Goal: Find specific page/section: Find specific page/section

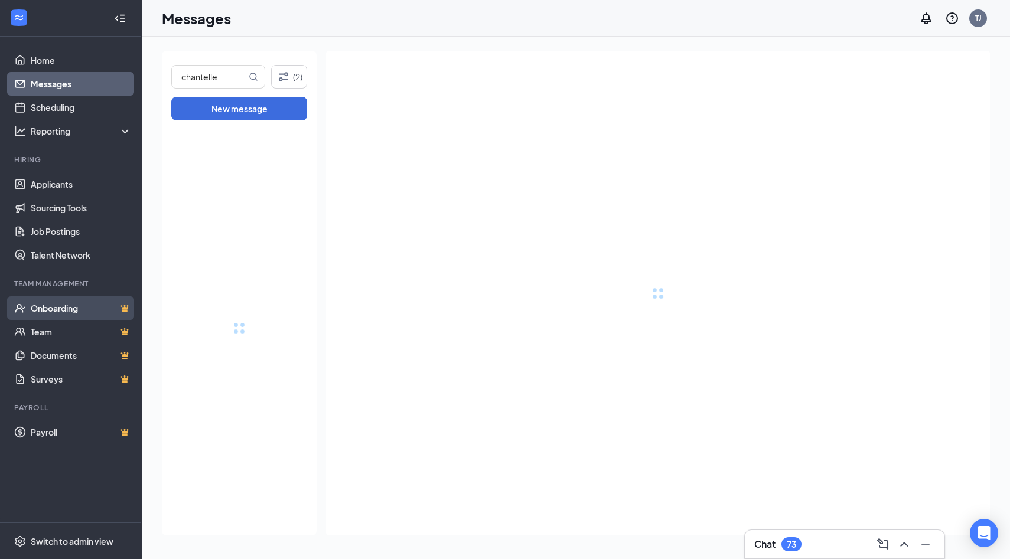
click at [49, 313] on link "Onboarding" at bounding box center [81, 308] width 101 height 24
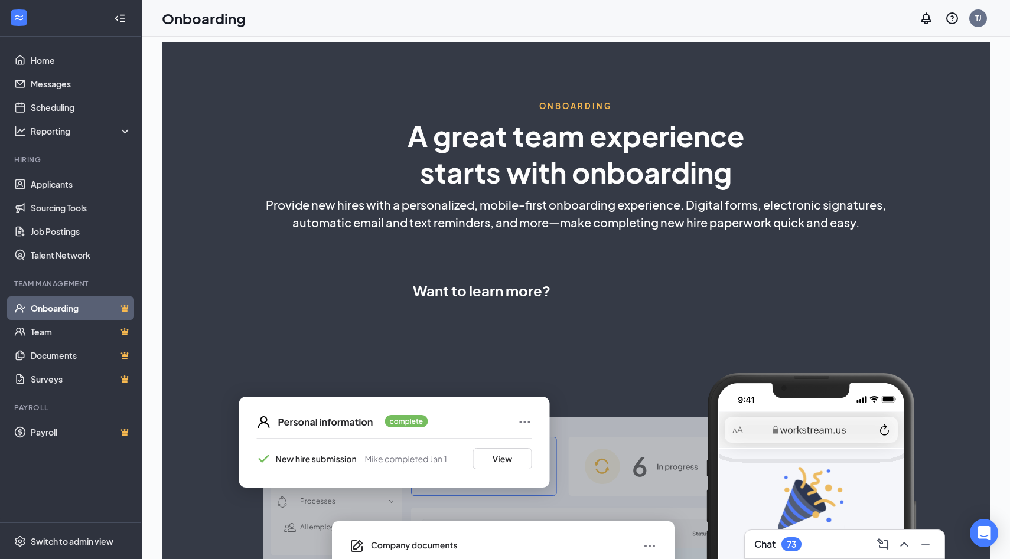
click at [65, 182] on link "Applicants" at bounding box center [81, 184] width 101 height 24
select select "US"
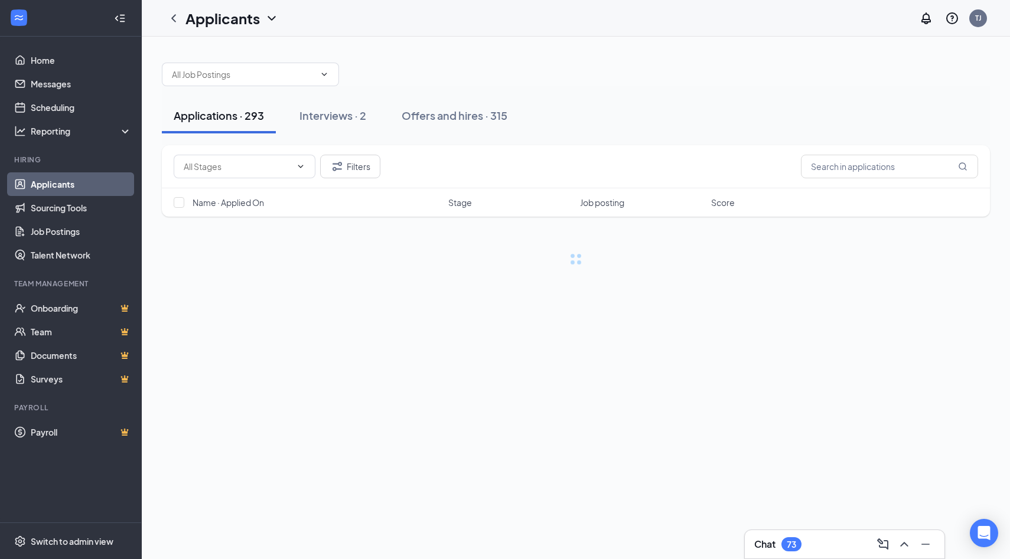
click at [43, 184] on link "Applicants" at bounding box center [81, 184] width 101 height 24
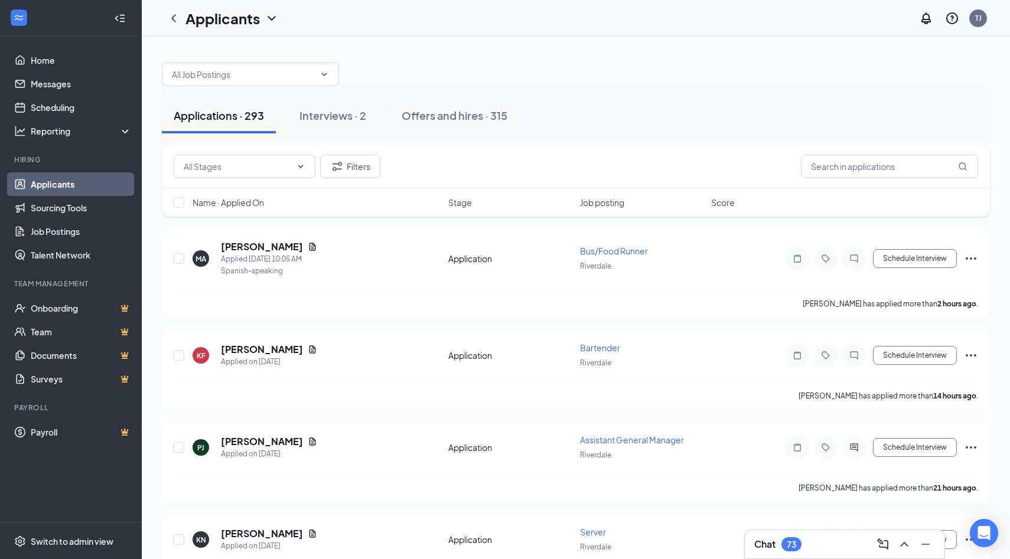
click at [871, 180] on div "Filters" at bounding box center [576, 166] width 828 height 43
click at [868, 165] on input "text" at bounding box center [889, 167] width 177 height 24
type input "[PERSON_NAME]"
